Goal: Find specific page/section: Find specific page/section

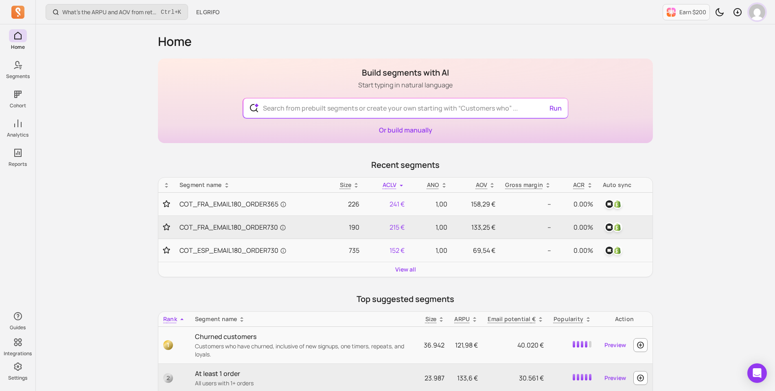
click at [758, 15] on img "button" at bounding box center [757, 12] width 16 height 16
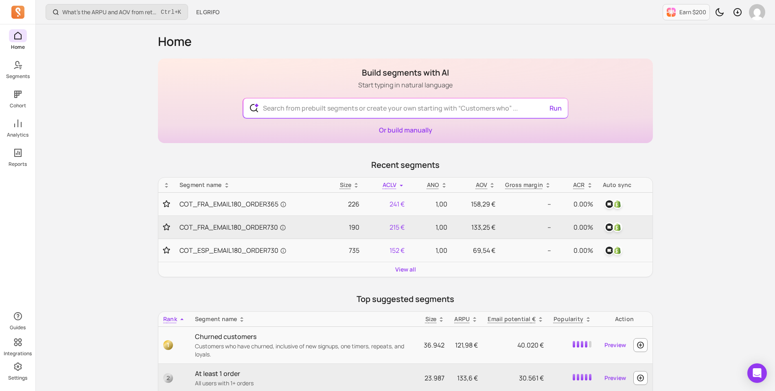
click at [19, 8] on icon at bounding box center [17, 11] width 5 height 8
click at [22, 25] on div "Home Segments Cohort Analytics Reports Guides Integrations Settings" at bounding box center [17, 195] width 35 height 391
click at [17, 7] on icon at bounding box center [17, 12] width 13 height 13
click at [17, 73] on p "Segments" at bounding box center [18, 76] width 24 height 7
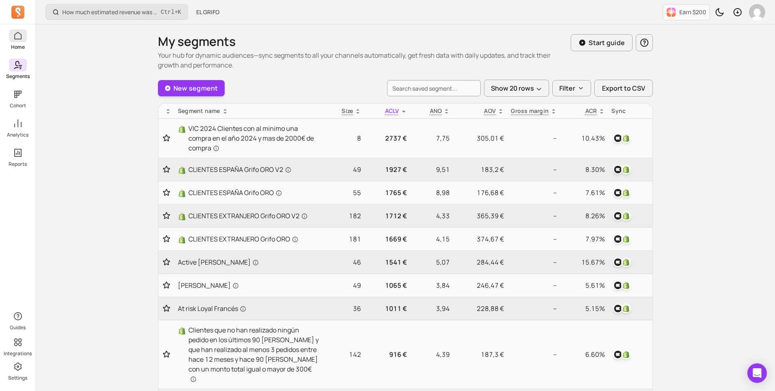
click at [23, 37] on span at bounding box center [18, 35] width 18 height 13
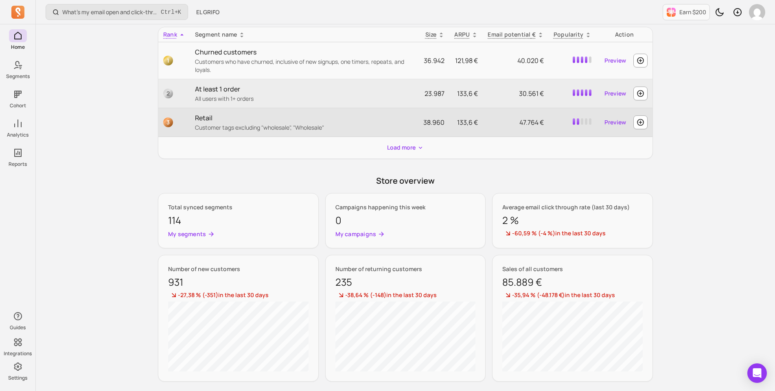
scroll to position [346, 0]
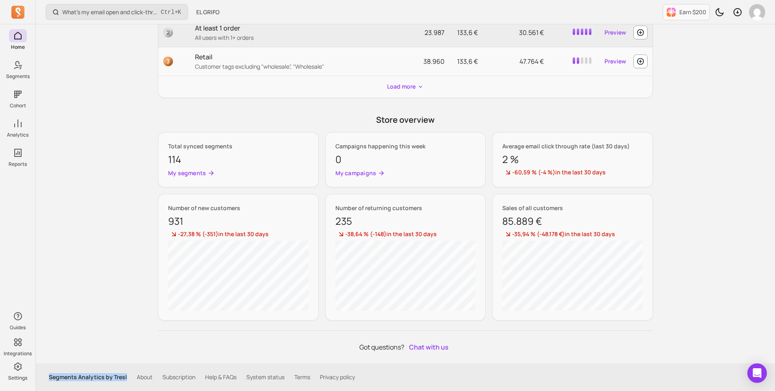
drag, startPoint x: 125, startPoint y: 375, endPoint x: 52, endPoint y: 377, distance: 73.2
click at [52, 377] on p "Segments Analytics by Tresl" at bounding box center [88, 377] width 78 height 8
